Goal: Task Accomplishment & Management: Complete application form

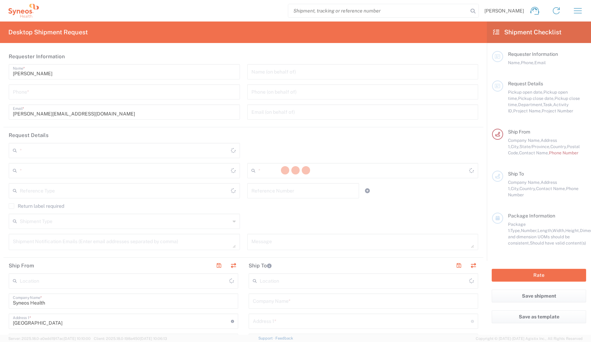
type input "[US_STATE]"
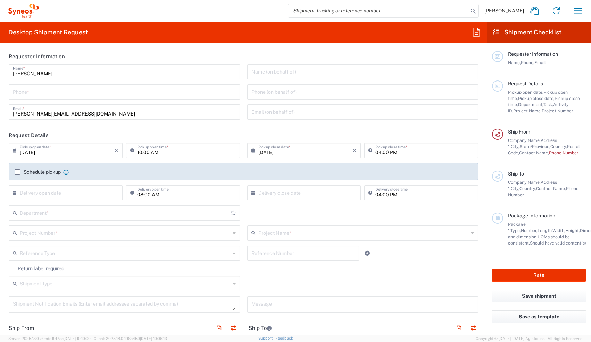
type input "[GEOGRAPHIC_DATA]"
type input "8350"
click at [58, 93] on input "tel" at bounding box center [124, 91] width 223 height 12
type input "Syneos Health, LLC-[GEOGRAPHIC_DATA] [GEOGRAPHIC_DATA] [GEOGRAPHIC_DATA]"
click at [148, 203] on div "08:00 AM Delivery open time" at bounding box center [182, 195] width 117 height 20
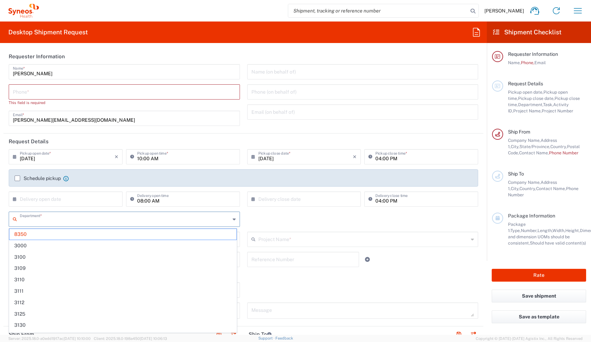
click at [145, 221] on input "text" at bounding box center [125, 219] width 210 height 12
type input "8511"
click at [117, 236] on span "8511" at bounding box center [122, 234] width 227 height 11
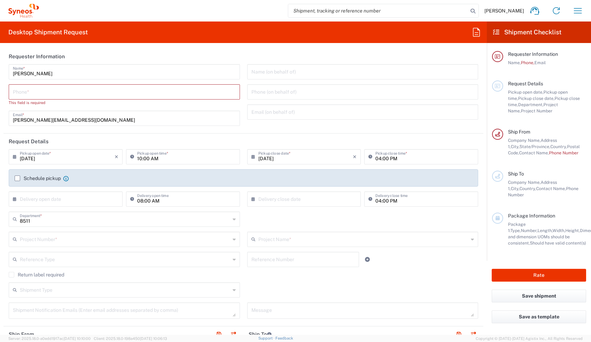
click at [117, 236] on input "text" at bounding box center [125, 239] width 210 height 12
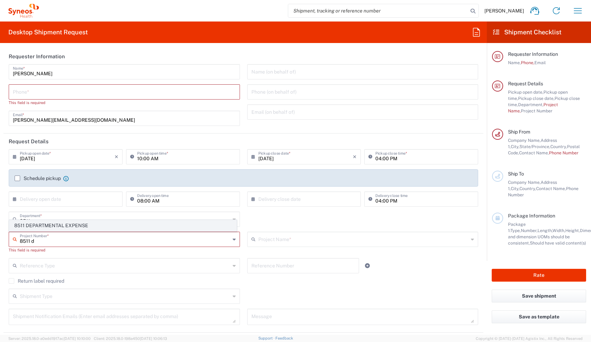
click at [101, 222] on span "8511 DEPARTMENTAL EXPENSE" at bounding box center [122, 225] width 227 height 11
type input "8511 DEPARTMENTAL EXPENSE"
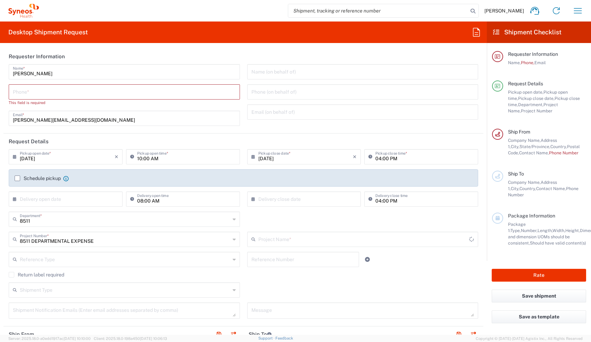
type input "8511 DEPARTMENTAL EXPENSE"
click at [81, 98] on div "Phone *" at bounding box center [124, 91] width 231 height 15
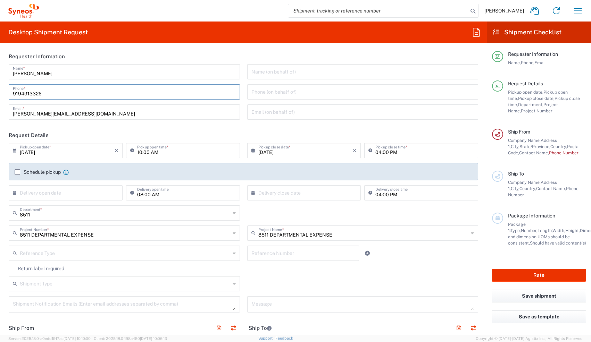
type input "9194913326"
click at [387, 205] on div "8511 Department * 8511" at bounding box center [243, 215] width 477 height 20
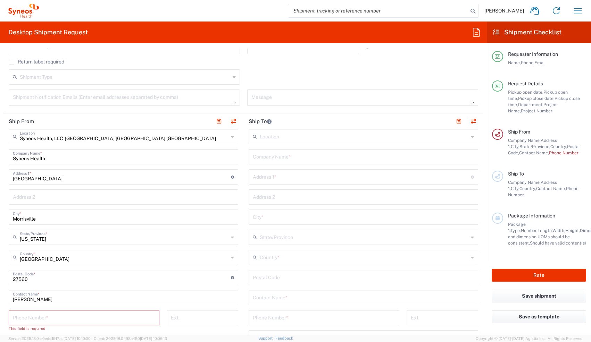
scroll to position [217, 0]
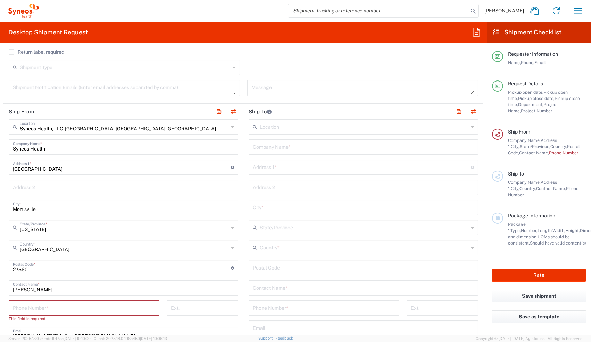
click at [58, 307] on input "tel" at bounding box center [84, 308] width 142 height 12
type input "9194913326"
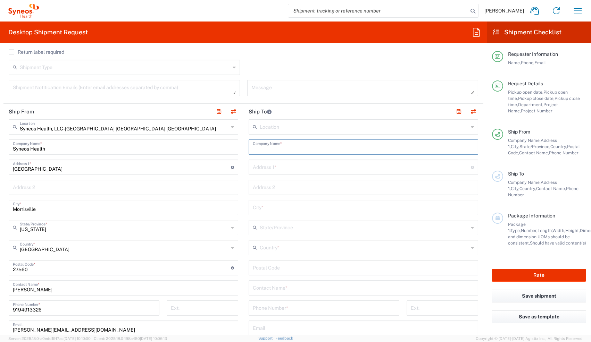
click at [282, 150] on input "text" at bounding box center [363, 147] width 221 height 12
type input "Syneos Health"
click at [336, 170] on input "text" at bounding box center [362, 167] width 218 height 12
type input "[STREET_ADDRESS]"
click at [256, 187] on input "text" at bounding box center [363, 187] width 221 height 12
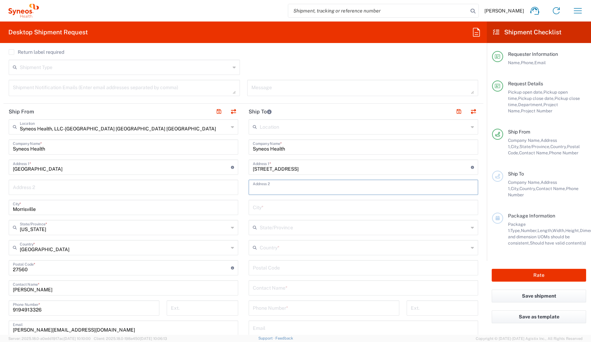
type input "4"
type input "3RD Floor"
click at [263, 213] on div "City *" at bounding box center [363, 207] width 229 height 15
click at [263, 205] on input "text" at bounding box center [363, 207] width 221 height 12
type input "Bridgewater"
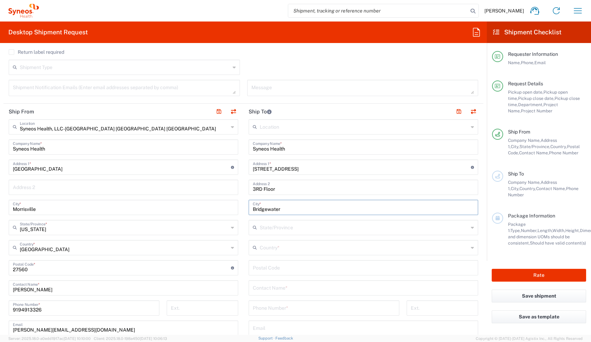
click at [266, 245] on input "text" at bounding box center [364, 247] width 209 height 12
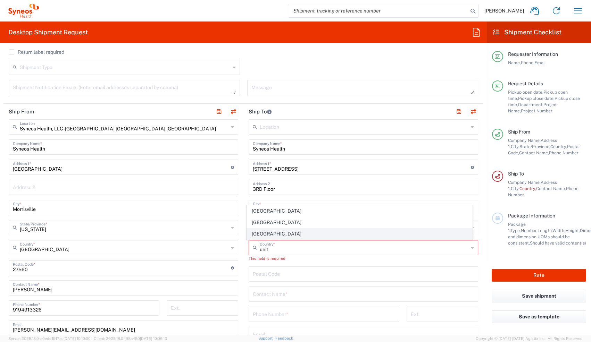
click at [256, 233] on span "[GEOGRAPHIC_DATA]" at bounding box center [360, 234] width 226 height 11
type input "[GEOGRAPHIC_DATA]"
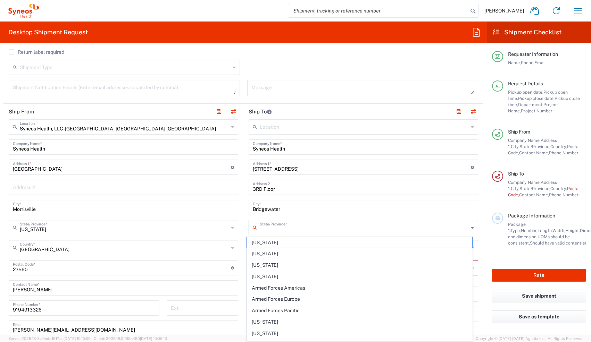
click at [262, 230] on input "text" at bounding box center [364, 227] width 209 height 12
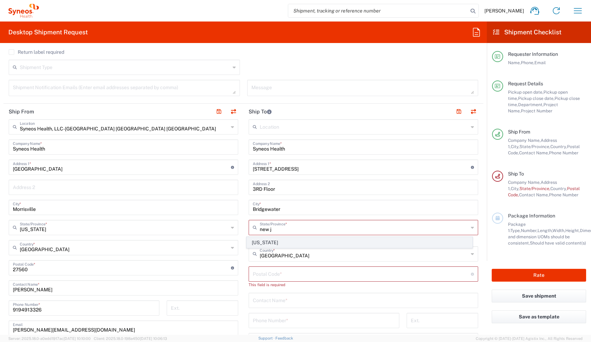
click at [250, 242] on span "[US_STATE]" at bounding box center [360, 242] width 226 height 11
type input "[US_STATE]"
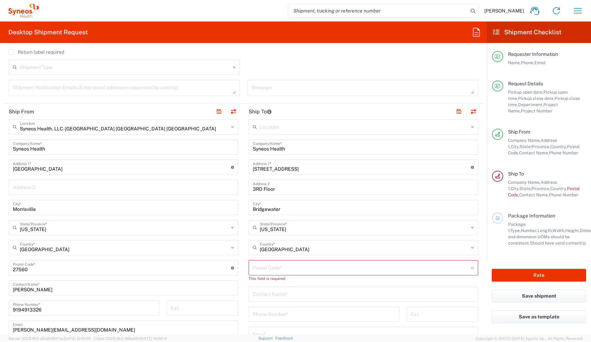
click at [262, 272] on input "undefined" at bounding box center [362, 267] width 218 height 12
type input "08807"
click at [249, 283] on div "Contact Name *" at bounding box center [363, 287] width 229 height 15
click at [253, 285] on input "text" at bounding box center [363, 288] width 221 height 12
type input "[PERSON_NAME]"
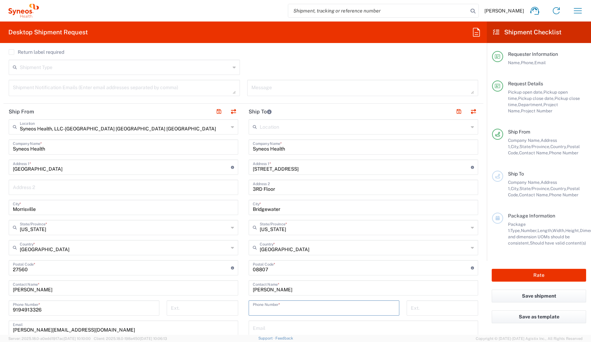
click at [265, 307] on input "tel" at bounding box center [324, 308] width 142 height 12
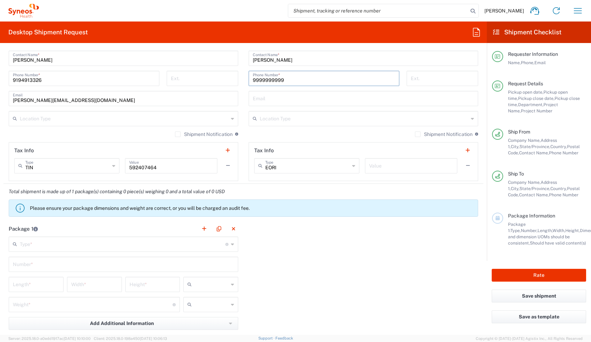
scroll to position [495, 0]
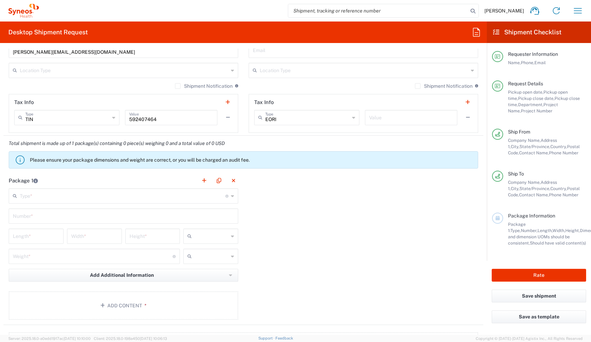
type input "9999999999"
click at [140, 193] on input "text" at bounding box center [122, 196] width 205 height 12
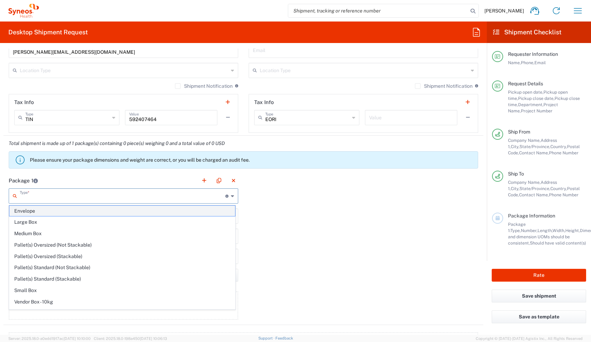
click at [118, 213] on span "Envelope" at bounding box center [122, 211] width 226 height 11
type input "Envelope"
type input "1"
type input "9.5"
type input "12.5"
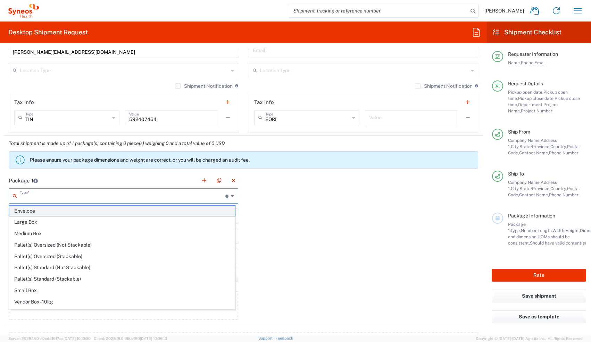
type input "0.25"
type input "in"
type input "0.45"
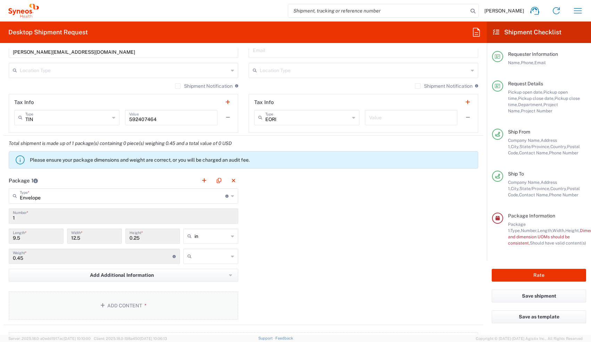
click at [83, 299] on button "Add Content *" at bounding box center [123, 306] width 229 height 28
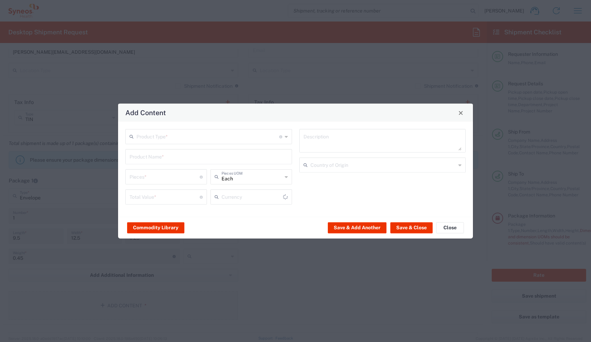
type input "US Dollar"
click at [182, 141] on input "text" at bounding box center [207, 136] width 143 height 12
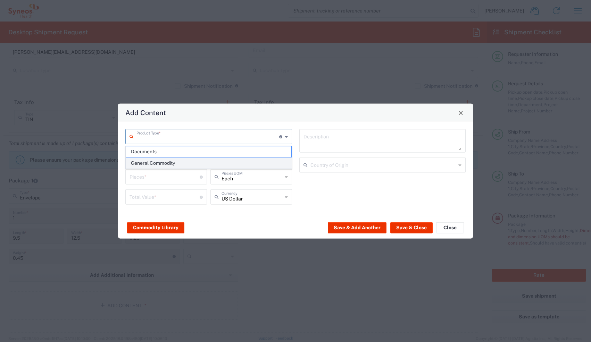
click at [171, 162] on span "General Commodity" at bounding box center [208, 163] width 165 height 11
type input "General Commodity"
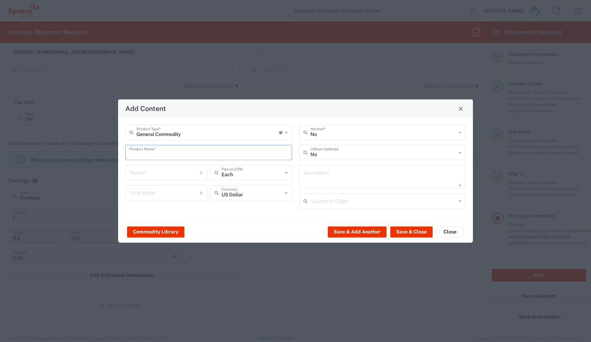
click at [174, 151] on input "text" at bounding box center [208, 152] width 158 height 12
type input "Mail"
click at [143, 171] on input "number" at bounding box center [164, 172] width 70 height 12
type input "0"
type input "30"
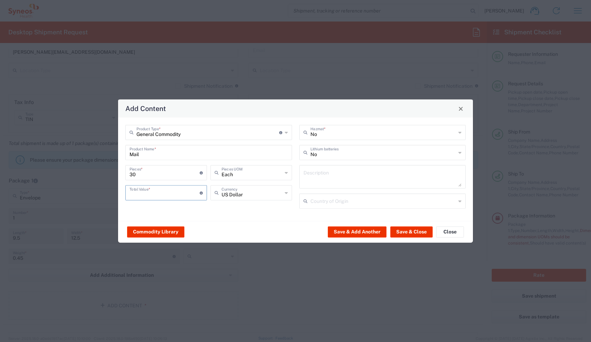
click at [145, 186] on input "number" at bounding box center [164, 192] width 70 height 12
type input "30"
click at [420, 234] on button "Save & Close" at bounding box center [411, 231] width 42 height 11
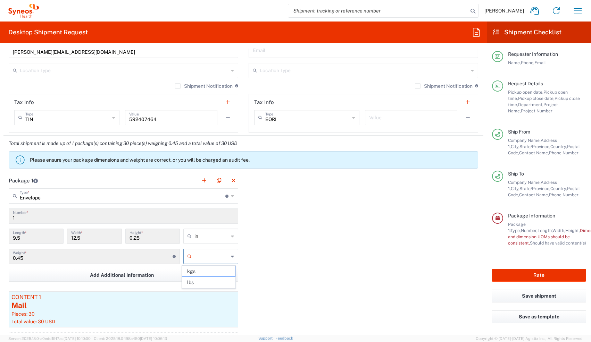
click at [194, 261] on input "text" at bounding box center [211, 256] width 34 height 11
click at [194, 279] on span "lbs" at bounding box center [208, 282] width 53 height 11
type input "lbs"
click at [529, 271] on button "Rate" at bounding box center [539, 275] width 94 height 13
type input "8511 DEPARTMENTAL EXPENSE"
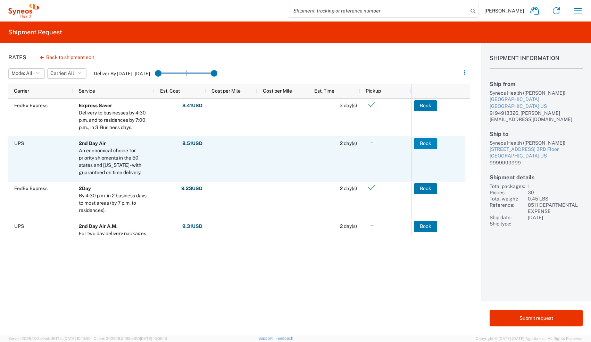
click at [429, 138] on button "Book" at bounding box center [425, 143] width 23 height 11
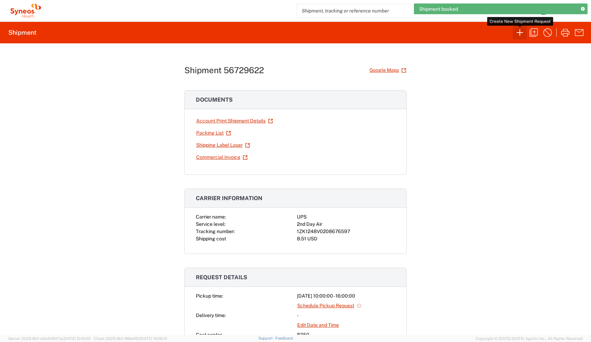
click at [517, 39] on button "button" at bounding box center [520, 33] width 14 height 14
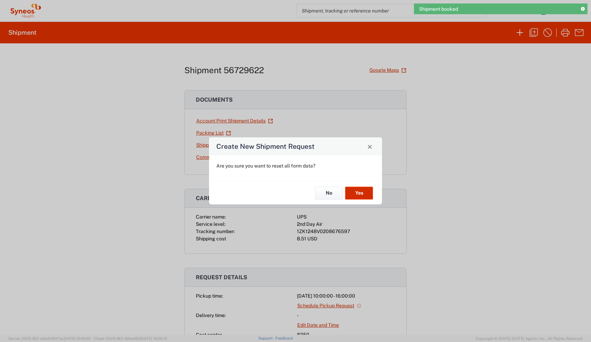
click at [356, 194] on button "Yes" at bounding box center [359, 193] width 28 height 13
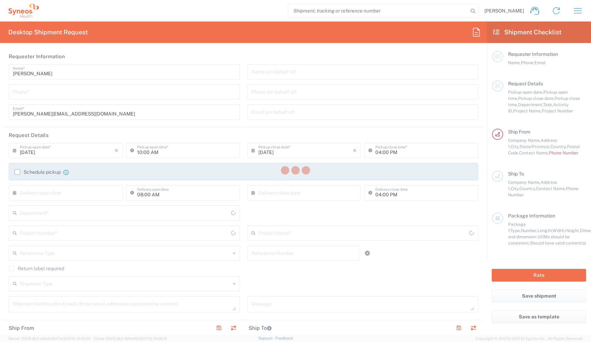
type input "[US_STATE]"
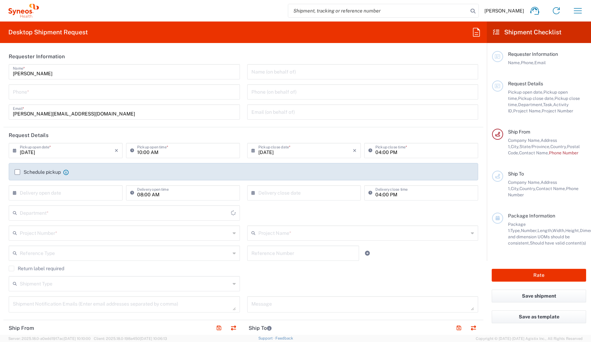
type input "8350"
click at [144, 97] on div "Phone *" at bounding box center [124, 91] width 231 height 15
type input "9999999999"
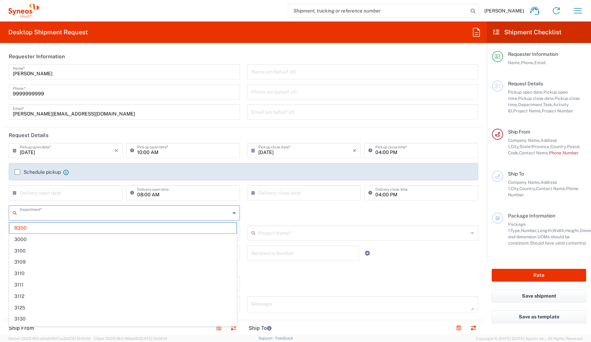
click at [124, 211] on input "text" at bounding box center [125, 213] width 210 height 12
type input "8460"
click at [91, 230] on span "8460" at bounding box center [122, 228] width 227 height 11
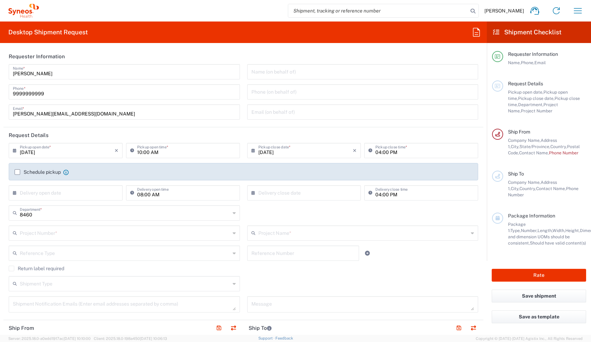
click at [91, 231] on input "text" at bounding box center [125, 233] width 210 height 12
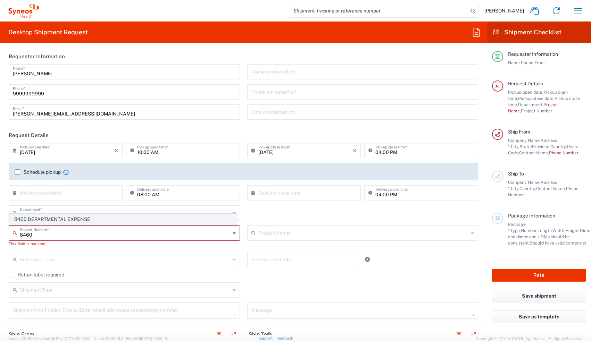
click at [60, 219] on span "8460 DEPARTMENTAL EXPENSE" at bounding box center [122, 219] width 227 height 11
type input "8460 DEPARTMENTAL EXPENSE"
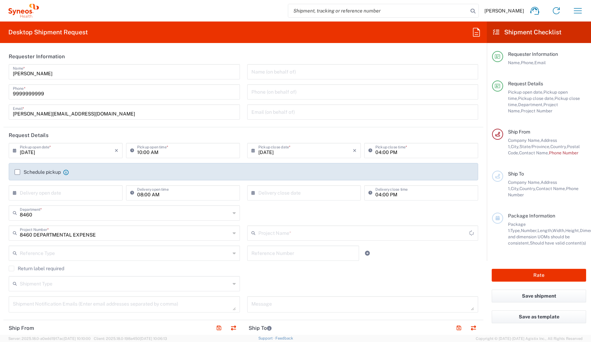
type input "8460 DEPARTMENTAL EXPENSE"
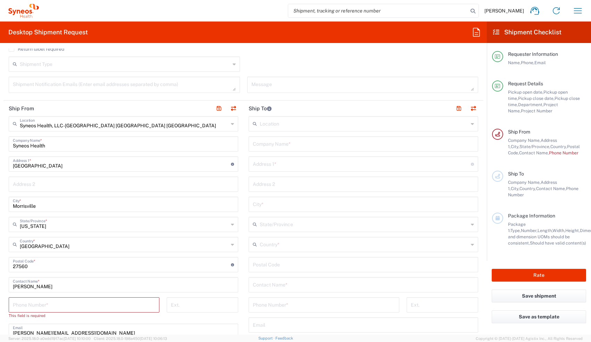
scroll to position [227, 0]
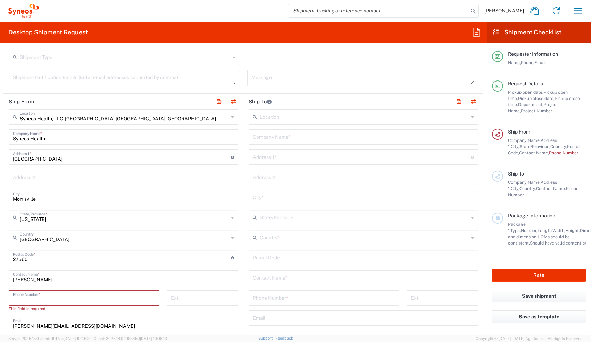
click at [100, 301] on input "tel" at bounding box center [84, 298] width 142 height 12
type input "9194913326"
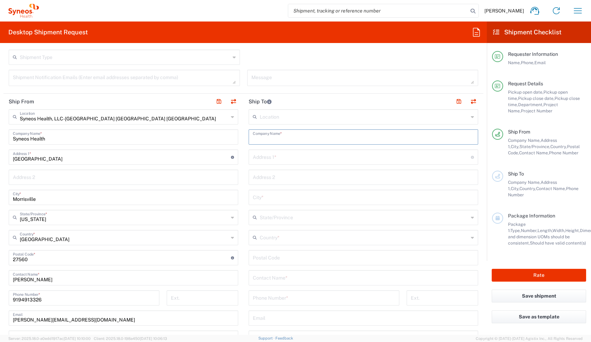
click at [286, 140] on input "text" at bounding box center [363, 137] width 221 height 12
type input "Syneos Health"
click at [304, 156] on input "text" at bounding box center [362, 157] width 218 height 12
click at [305, 156] on input "8775 Windy" at bounding box center [362, 157] width 218 height 12
type input "[STREET_ADDRESS]"
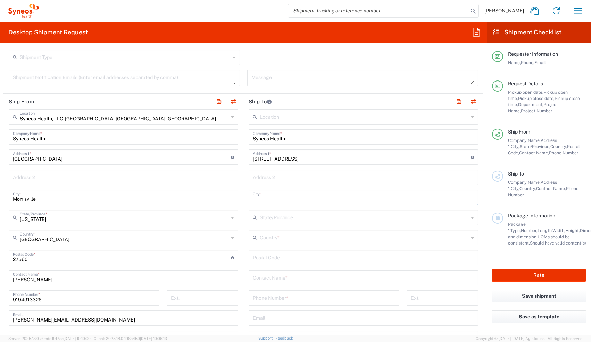
click at [255, 196] on input "text" at bounding box center [363, 197] width 221 height 12
type input "Wilmington"
click at [300, 216] on input "text" at bounding box center [364, 217] width 209 height 12
type input "n"
click at [244, 210] on main "Location [PERSON_NAME] LLC-[GEOGRAPHIC_DATA] [GEOGRAPHIC_DATA] [GEOGRAPHIC_DATA…" at bounding box center [363, 255] width 240 height 292
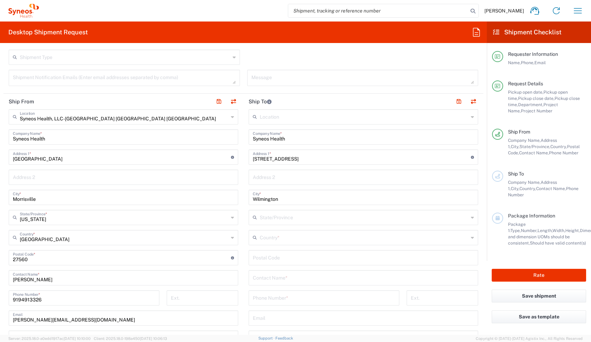
click at [270, 242] on input "text" at bounding box center [364, 237] width 209 height 12
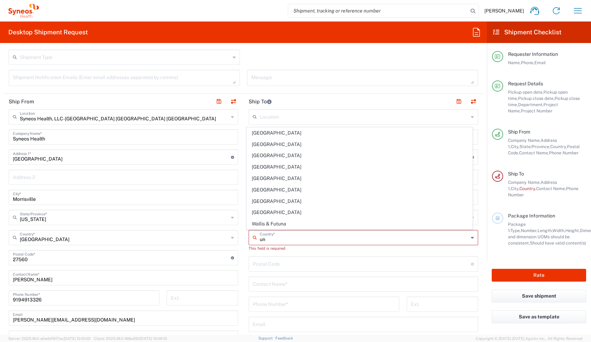
click at [259, 211] on span "[GEOGRAPHIC_DATA]" at bounding box center [360, 212] width 226 height 11
type input "[GEOGRAPHIC_DATA]"
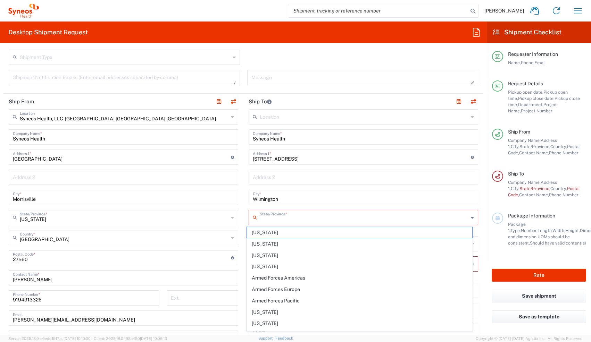
click at [266, 221] on input "text" at bounding box center [364, 217] width 209 height 12
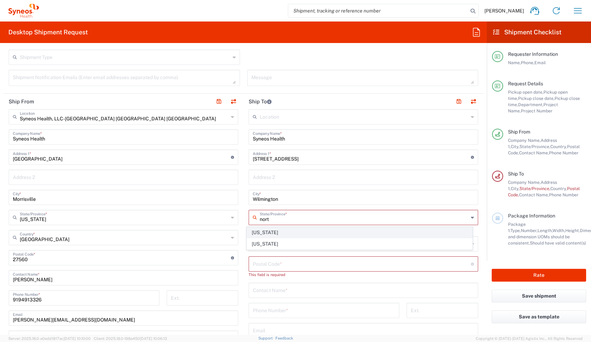
click at [258, 231] on span "[US_STATE]" at bounding box center [360, 232] width 226 height 11
type input "[US_STATE]"
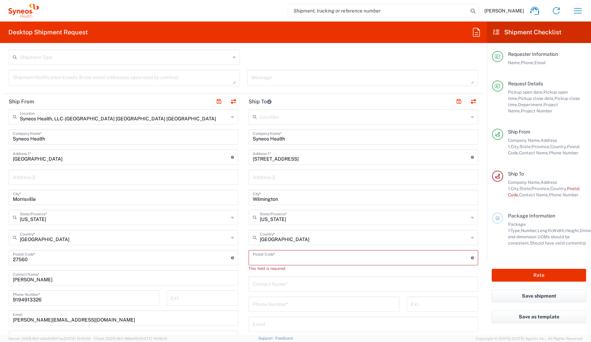
click at [264, 258] on input "undefined" at bounding box center [362, 257] width 218 height 12
type input "28411"
click at [249, 274] on div "Contact Name *" at bounding box center [363, 277] width 229 height 15
type input "[PERSON_NAME]"
click at [262, 297] on input "tel" at bounding box center [324, 298] width 142 height 12
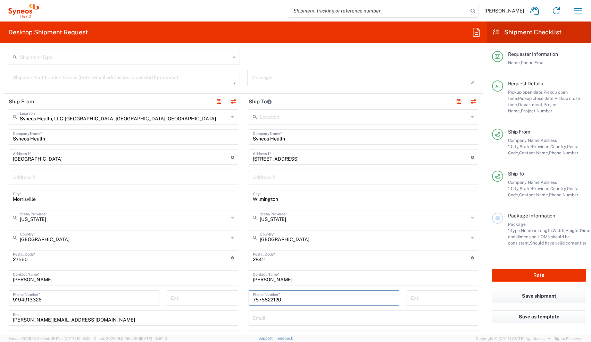
type input "7575822120"
click at [249, 294] on div "[PHONE_NUMBER] Phone Number *" at bounding box center [324, 298] width 151 height 15
drag, startPoint x: 491, startPoint y: 146, endPoint x: 489, endPoint y: 165, distance: 18.5
click at [488, 165] on main "Requester Information Name, Phone, Email Request Details Pickup open date, Pick…" at bounding box center [539, 152] width 104 height 218
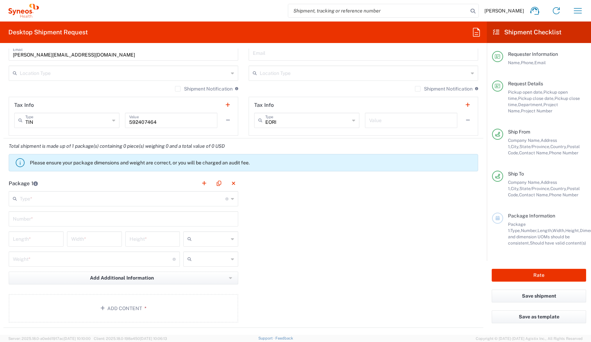
scroll to position [494, 0]
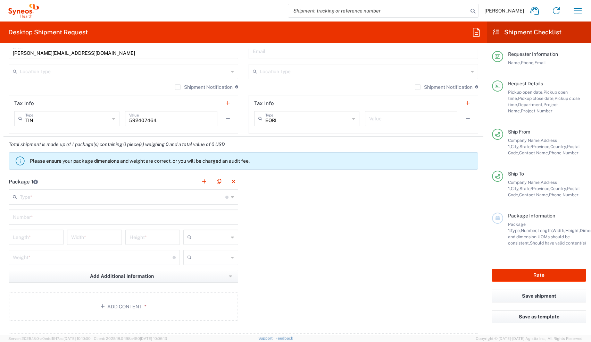
click at [99, 188] on header "Package 1" at bounding box center [123, 182] width 240 height 16
click at [99, 192] on input "text" at bounding box center [122, 197] width 205 height 12
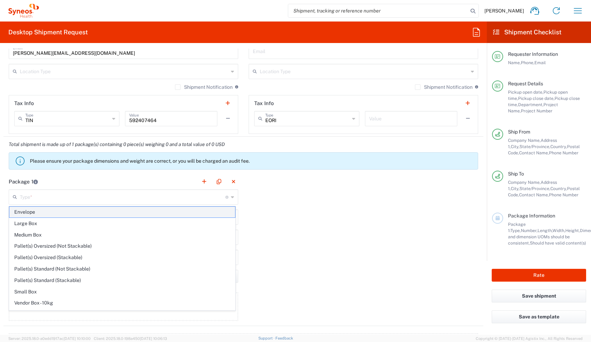
click at [87, 215] on span "Envelope" at bounding box center [122, 212] width 226 height 11
type input "Envelope"
type input "1"
type input "9.5"
type input "12.5"
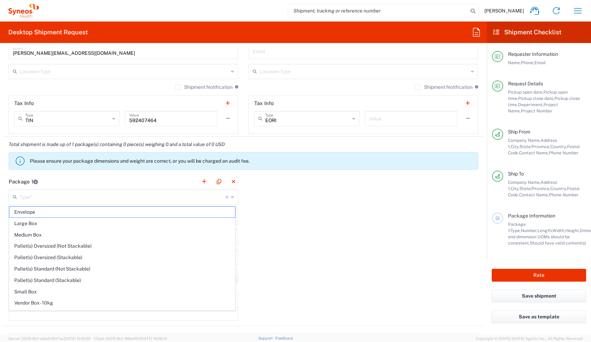
type input "0.25"
type input "in"
type input "0.45"
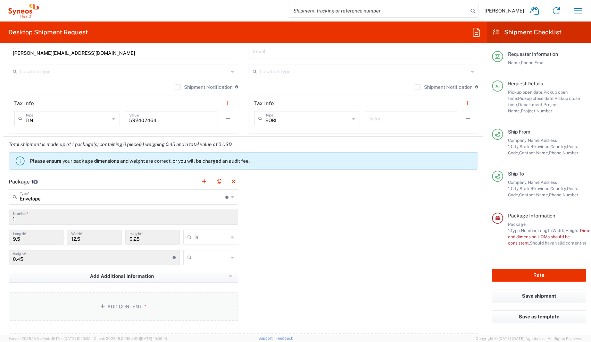
click at [82, 297] on button "Add Content *" at bounding box center [123, 307] width 229 height 28
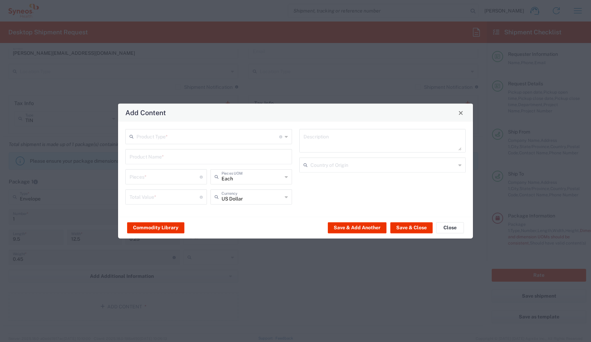
click at [137, 147] on div "Product Type * Document: Paper document generated internally by Syneos, a clien…" at bounding box center [209, 169] width 174 height 81
click at [141, 137] on input "text" at bounding box center [207, 136] width 143 height 12
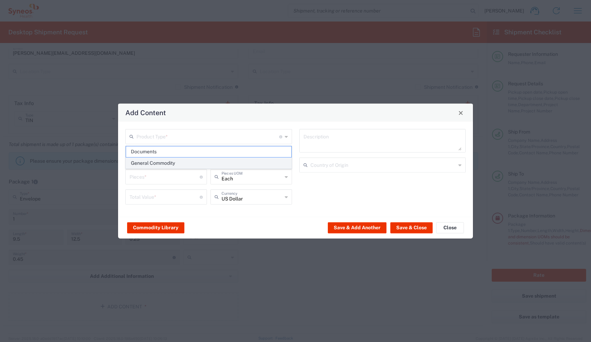
click at [147, 160] on span "General Commodity" at bounding box center [208, 163] width 165 height 11
type input "General Commodity"
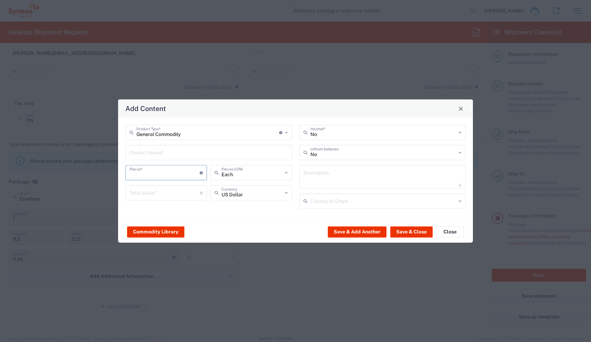
click at [148, 174] on input "number" at bounding box center [164, 172] width 70 height 12
type input "20"
click at [151, 191] on input "number" at bounding box center [164, 192] width 70 height 12
type input "20"
click at [402, 225] on div "Commodity Library Save & Add Another Save & Close Close" at bounding box center [295, 232] width 355 height 22
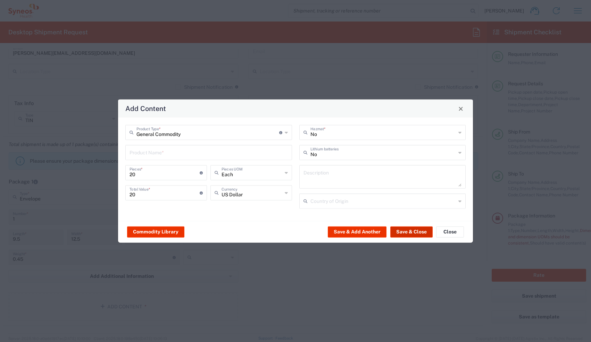
click at [404, 235] on button "Save & Close" at bounding box center [411, 231] width 42 height 11
click at [274, 154] on input "text" at bounding box center [208, 152] width 158 height 12
click at [130, 156] on input "Mail" at bounding box center [208, 152] width 158 height 12
type input "Benefits Mail"
click at [414, 228] on button "Save & Close" at bounding box center [411, 231] width 42 height 11
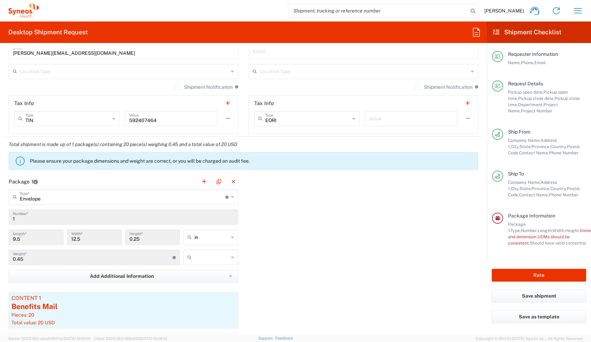
click at [202, 255] on input "text" at bounding box center [211, 257] width 34 height 11
click at [197, 285] on span "lbs" at bounding box center [208, 284] width 53 height 11
type input "lbs"
click at [530, 275] on button "Rate" at bounding box center [539, 275] width 94 height 13
type input "8460 DEPARTMENTAL EXPENSE"
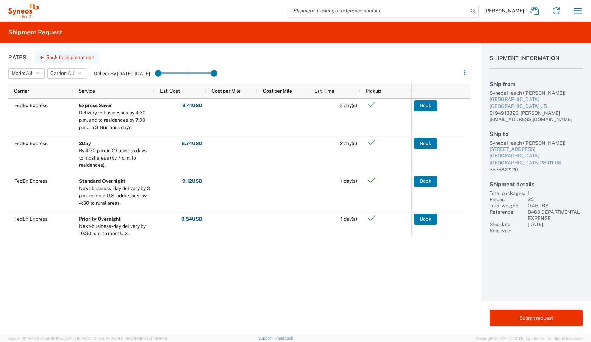
click at [91, 54] on button "Back to shipment edit" at bounding box center [67, 57] width 65 height 12
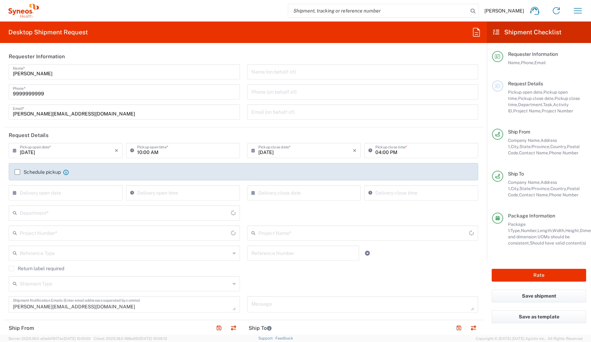
type input "[US_STATE]"
type input "8460 DEPARTMENTAL EXPENSE"
type input "[US_STATE]"
type input "Envelope"
type input "8460 DEPARTMENTAL EXPENSE"
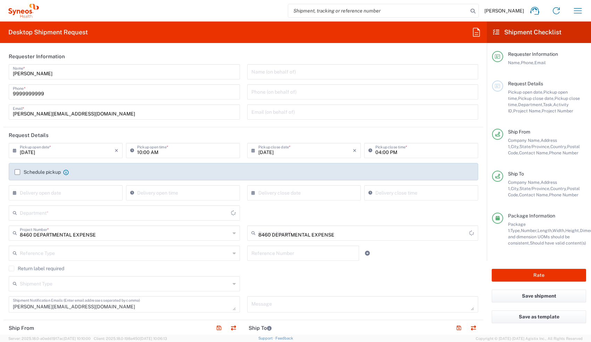
type input "8460"
click at [350, 108] on input "text" at bounding box center [362, 112] width 223 height 12
type input "[PERSON_NAME][EMAIL_ADDRESS][PERSON_NAME][DOMAIN_NAME]"
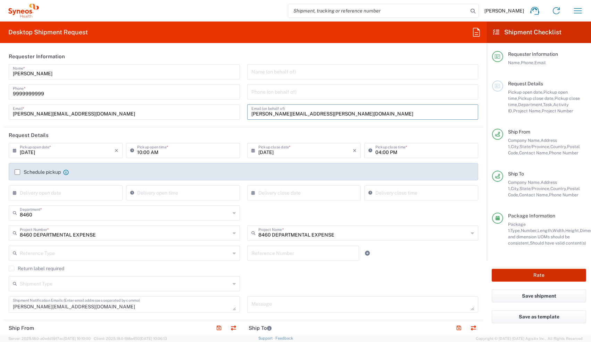
drag, startPoint x: 553, startPoint y: 275, endPoint x: 553, endPoint y: 278, distance: 3.5
click at [553, 275] on button "Rate" at bounding box center [539, 275] width 94 height 13
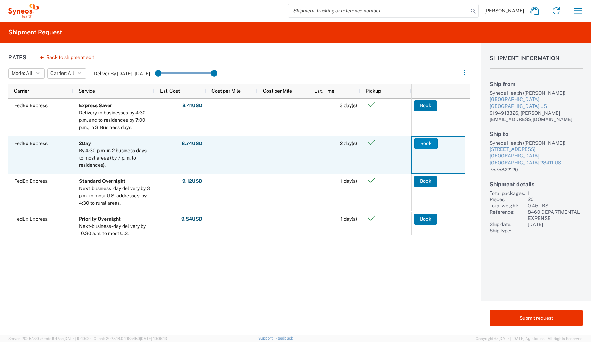
click at [424, 141] on button "Book" at bounding box center [425, 143] width 23 height 11
